Goal: Check status: Check status

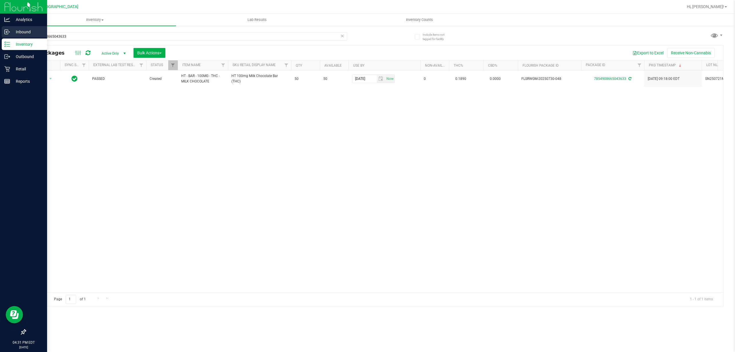
click at [6, 35] on div "Inbound" at bounding box center [24, 31] width 45 height 11
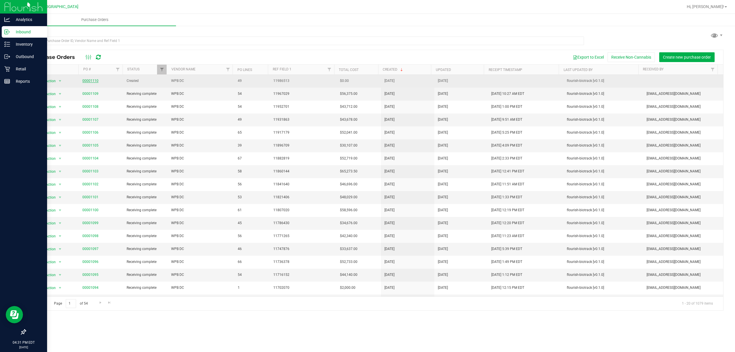
click at [87, 82] on link "00001110" at bounding box center [90, 81] width 16 height 4
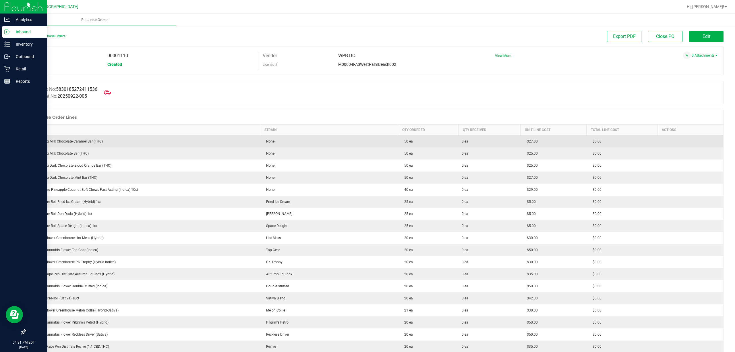
scroll to position [38, 0]
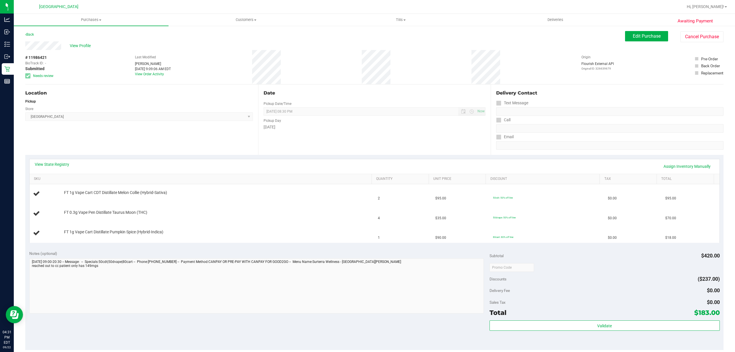
scroll to position [68, 0]
